Goal: Transaction & Acquisition: Subscribe to service/newsletter

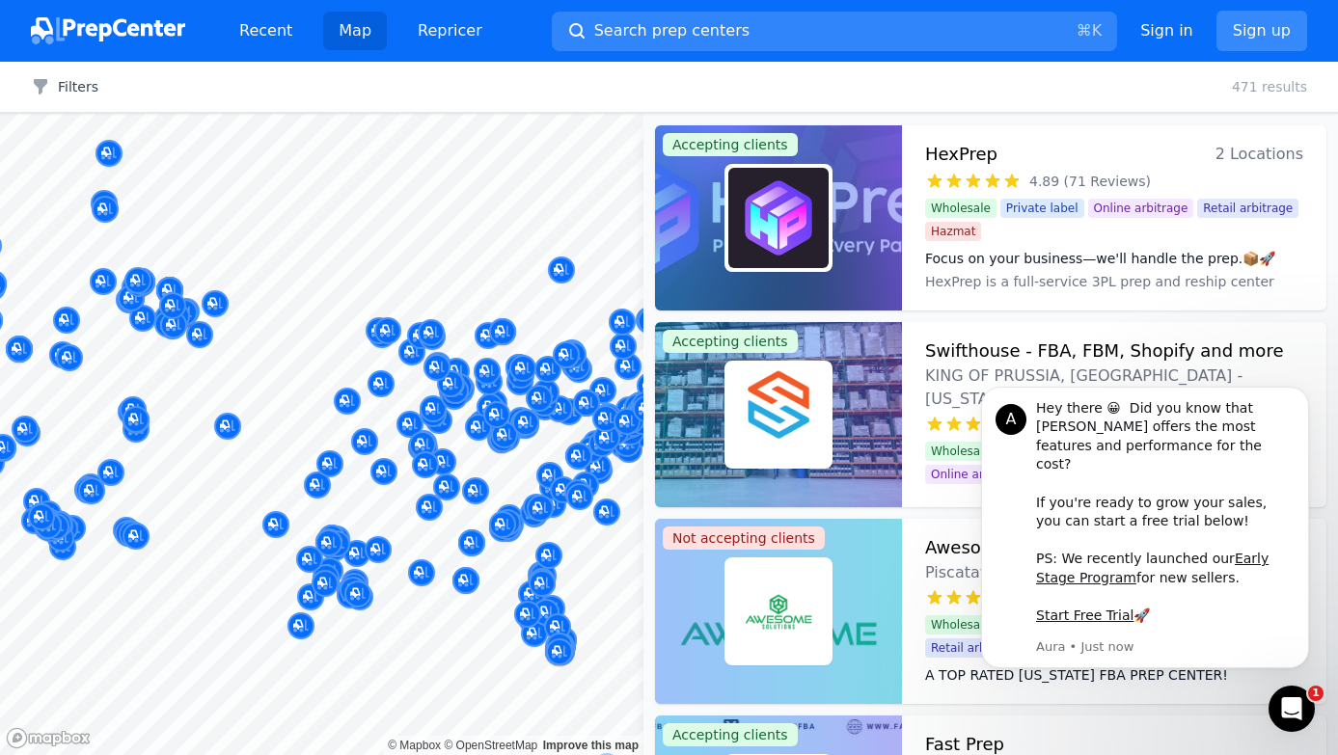
click at [1258, 31] on link "Sign up" at bounding box center [1261, 31] width 91 height 41
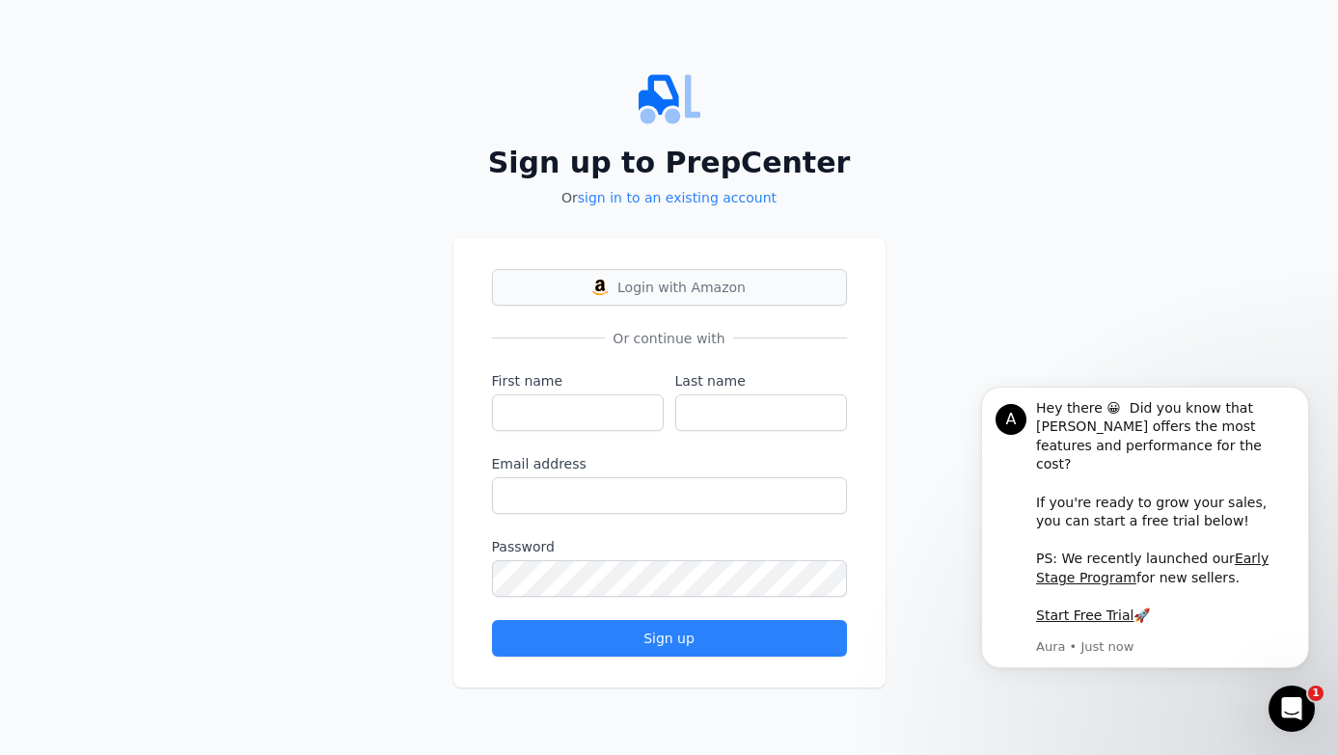
click at [661, 285] on span "Login with Amazon" at bounding box center [681, 287] width 128 height 19
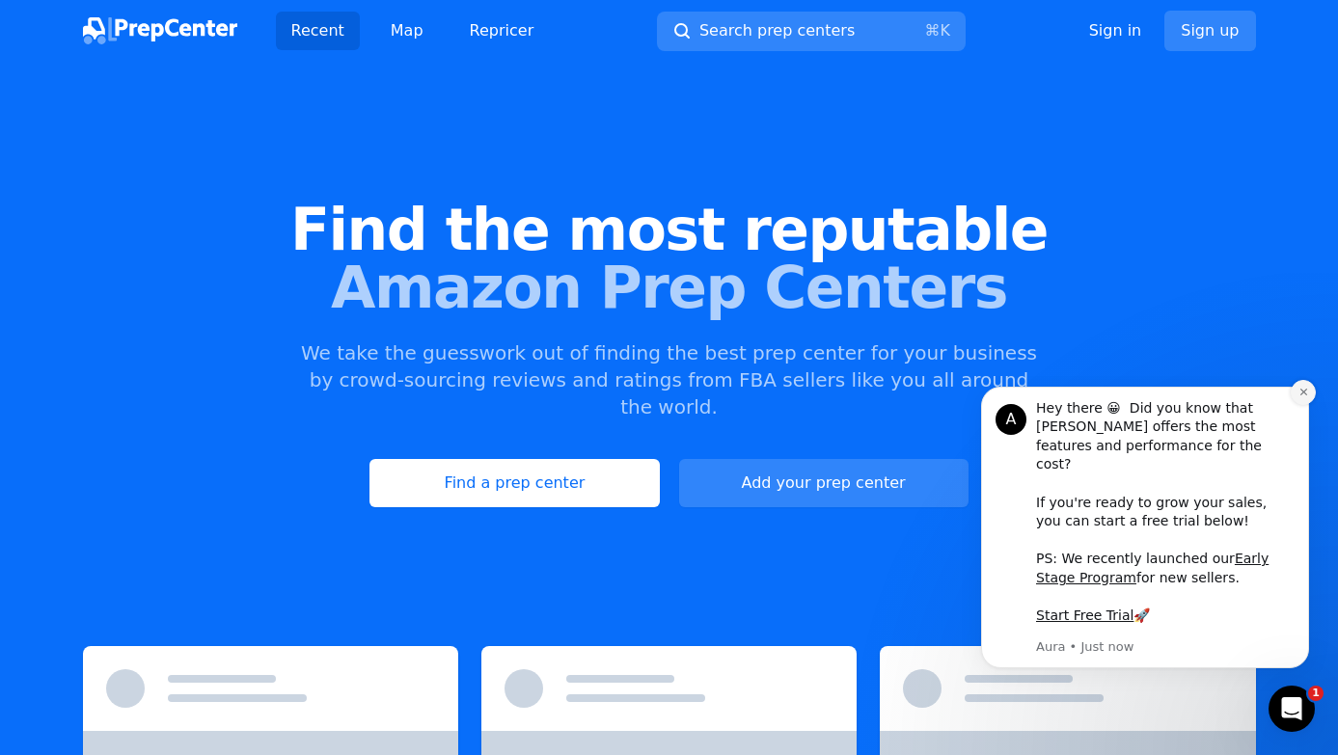
click at [1304, 397] on icon "Dismiss notification" at bounding box center [1303, 392] width 11 height 11
